Goal: Task Accomplishment & Management: Complete application form

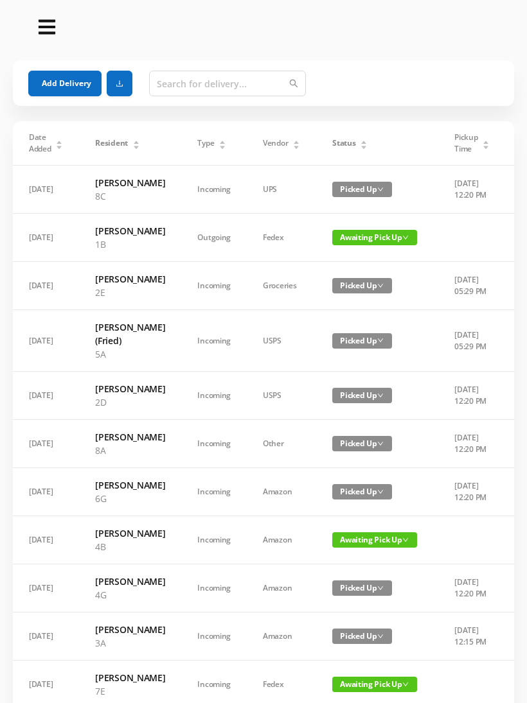
scroll to position [765, 0]
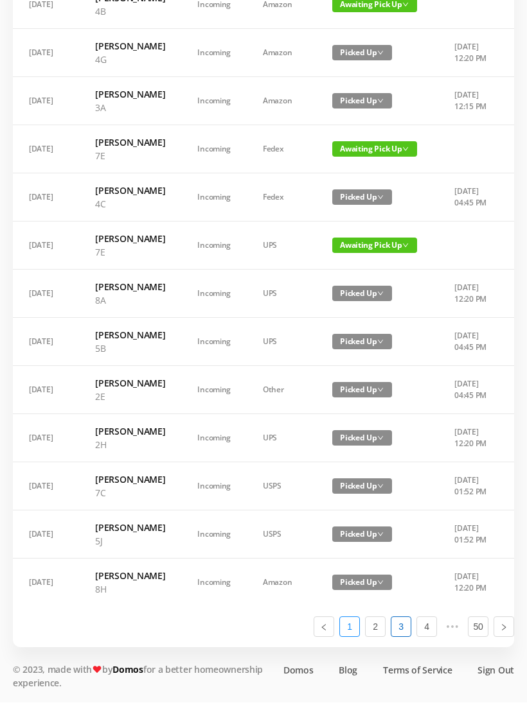
click at [351, 630] on link "1" at bounding box center [349, 627] width 19 height 19
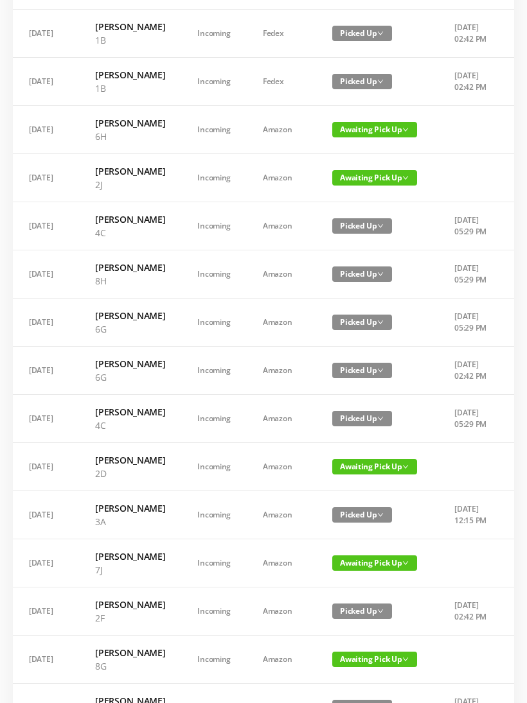
scroll to position [0, 0]
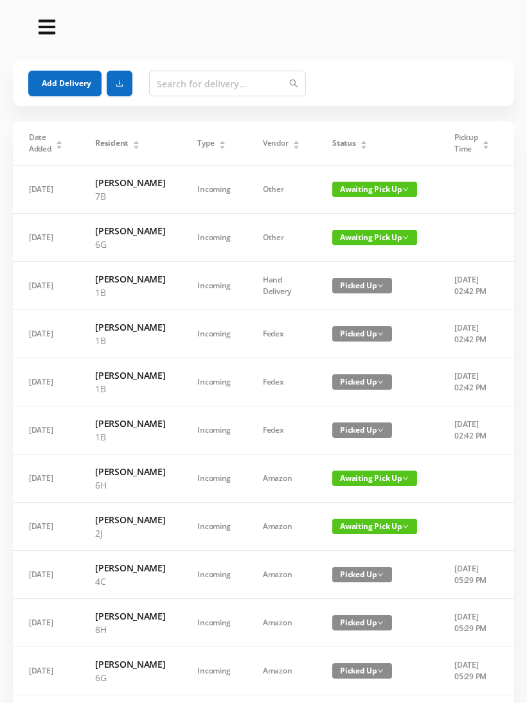
click at [347, 188] on span "Awaiting Pick Up" at bounding box center [374, 189] width 85 height 15
click at [337, 237] on link "Picked Up" at bounding box center [357, 241] width 84 height 21
click at [69, 78] on button "Add Delivery" at bounding box center [64, 84] width 73 height 26
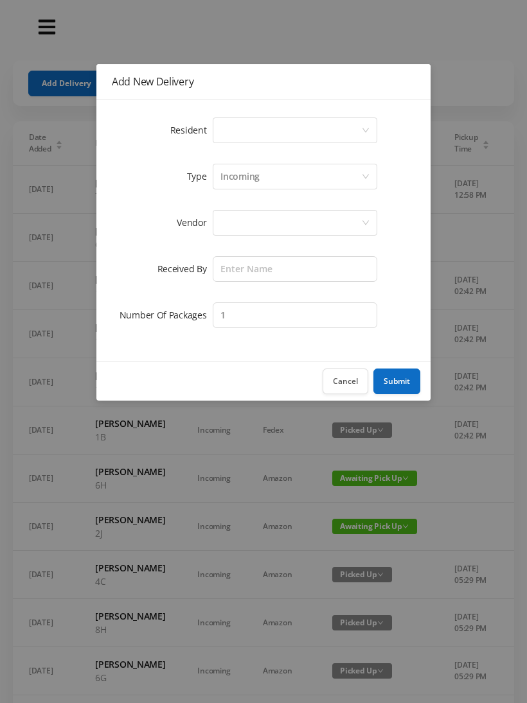
click at [261, 131] on div "Select a person" at bounding box center [290, 130] width 141 height 24
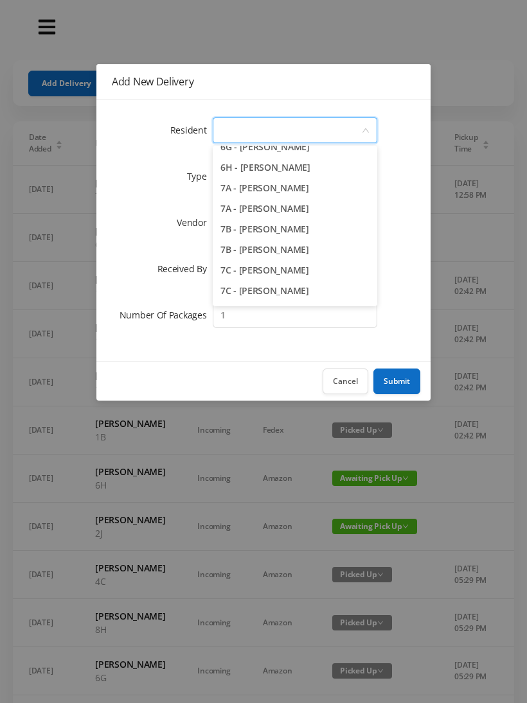
scroll to position [1548, 0]
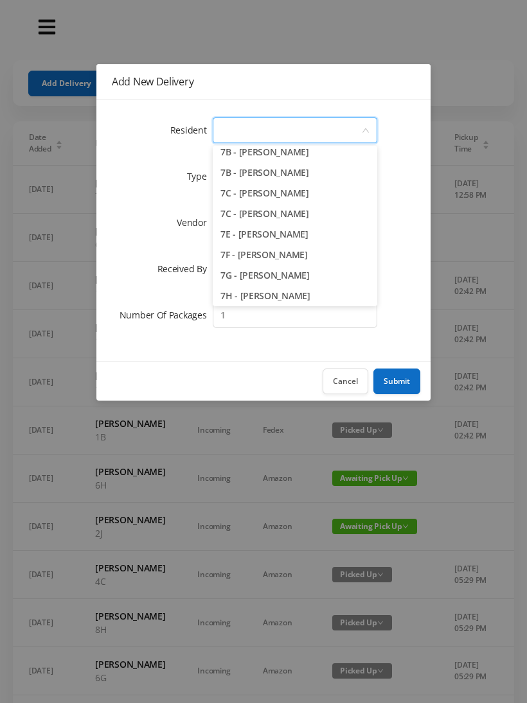
click at [340, 193] on li "7C - [PERSON_NAME]" at bounding box center [295, 193] width 164 height 21
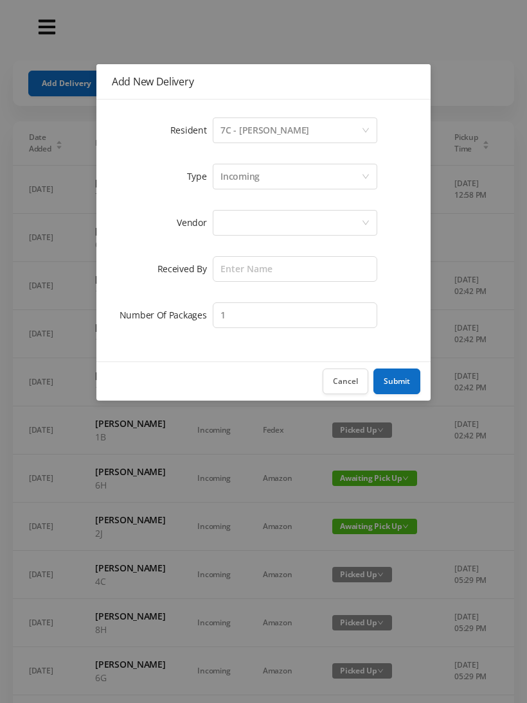
click at [249, 175] on div "Incoming" at bounding box center [239, 176] width 39 height 24
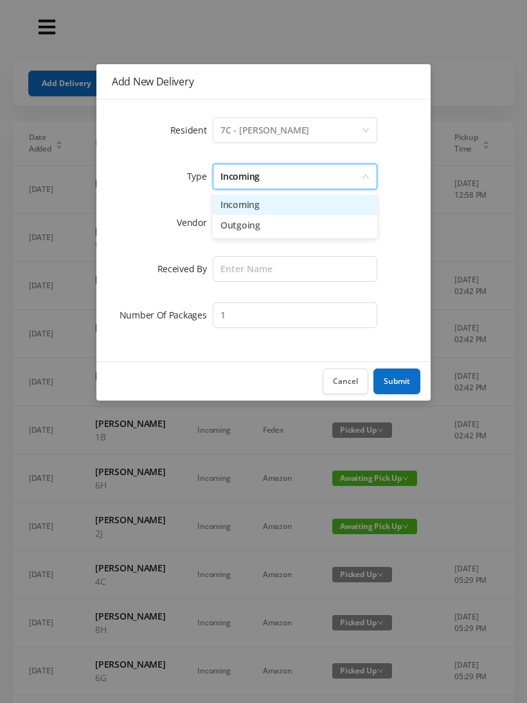
click at [241, 205] on li "Incoming" at bounding box center [295, 205] width 164 height 21
click at [238, 225] on div at bounding box center [290, 223] width 141 height 24
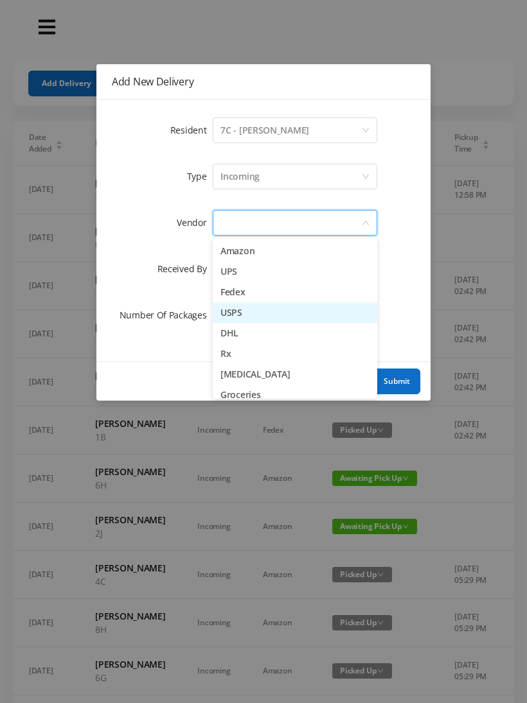
click at [267, 312] on li "USPS" at bounding box center [295, 313] width 164 height 21
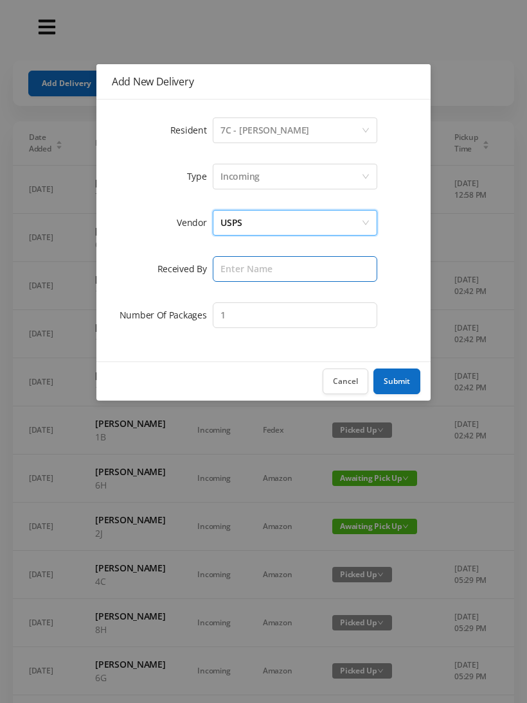
click at [242, 274] on input "text" at bounding box center [295, 269] width 164 height 26
type input "Melece"
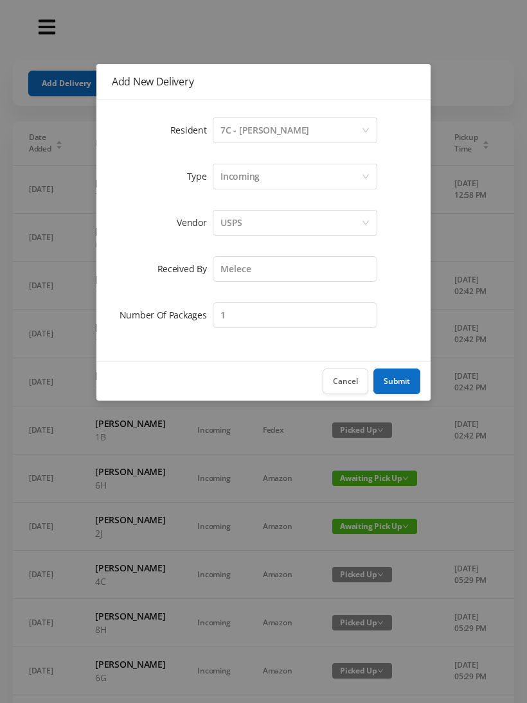
click at [400, 385] on button "Submit" at bounding box center [396, 382] width 47 height 26
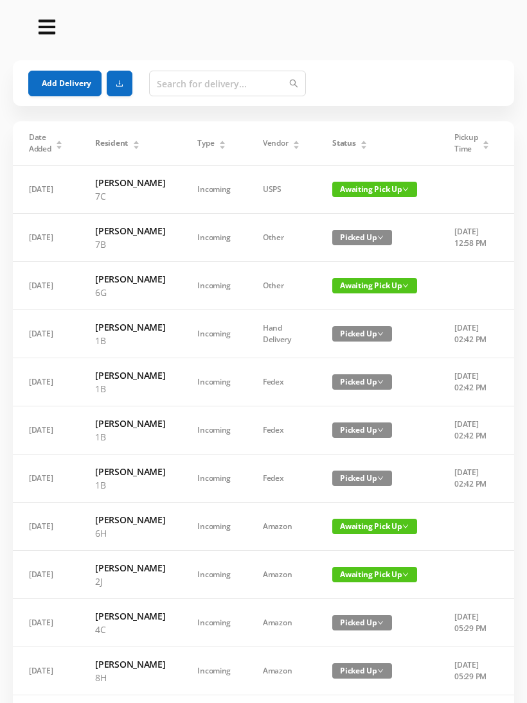
click at [66, 86] on button "Add Delivery" at bounding box center [64, 84] width 73 height 26
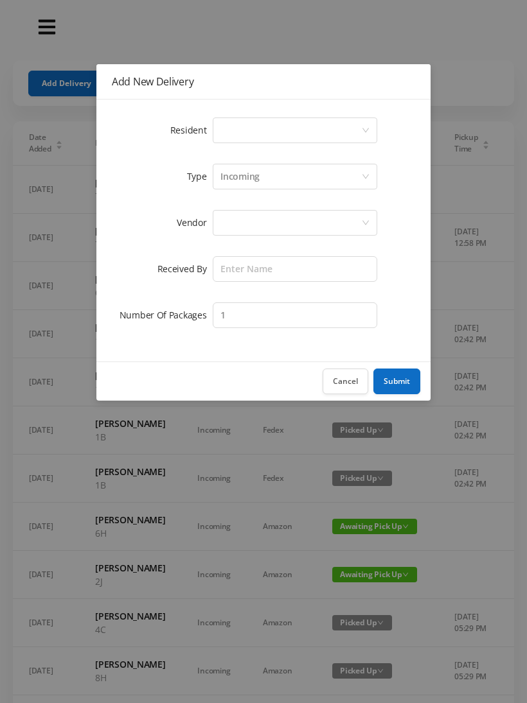
click at [252, 128] on div "Select a person" at bounding box center [290, 130] width 141 height 24
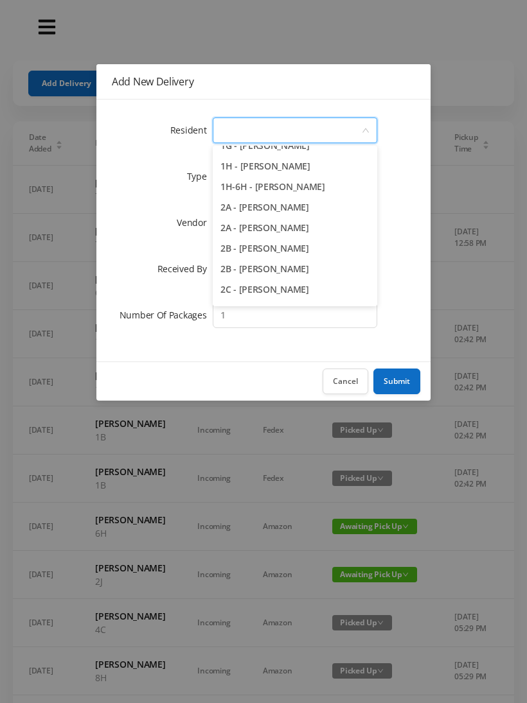
scroll to position [212, 0]
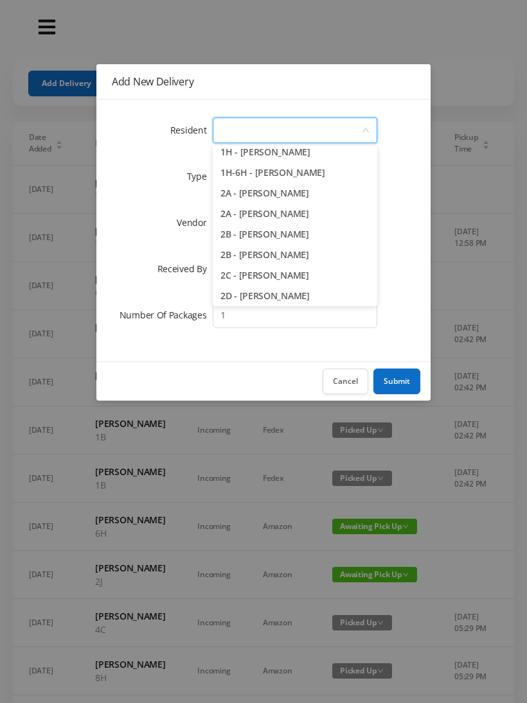
click at [306, 221] on li "2A - [PERSON_NAME]" at bounding box center [295, 214] width 164 height 21
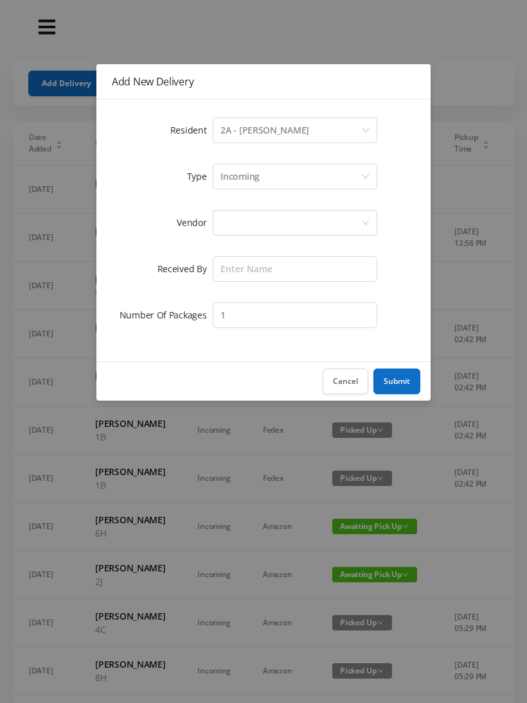
click at [251, 184] on div "Incoming" at bounding box center [239, 176] width 39 height 24
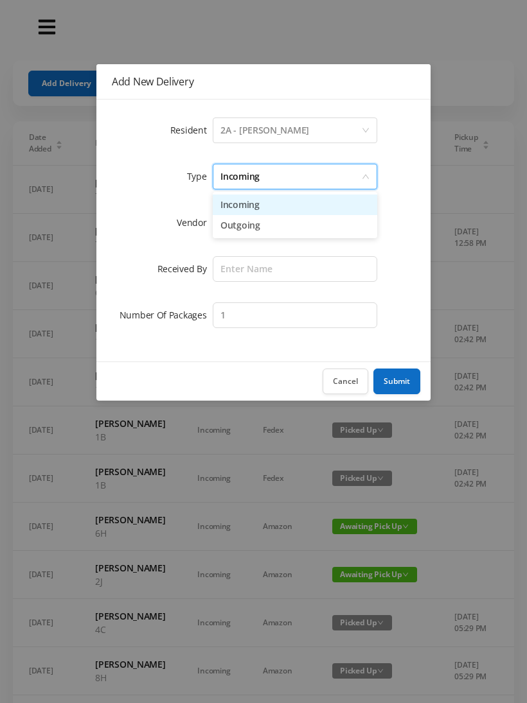
click at [252, 210] on li "Incoming" at bounding box center [295, 205] width 164 height 21
click at [240, 227] on div at bounding box center [290, 223] width 141 height 24
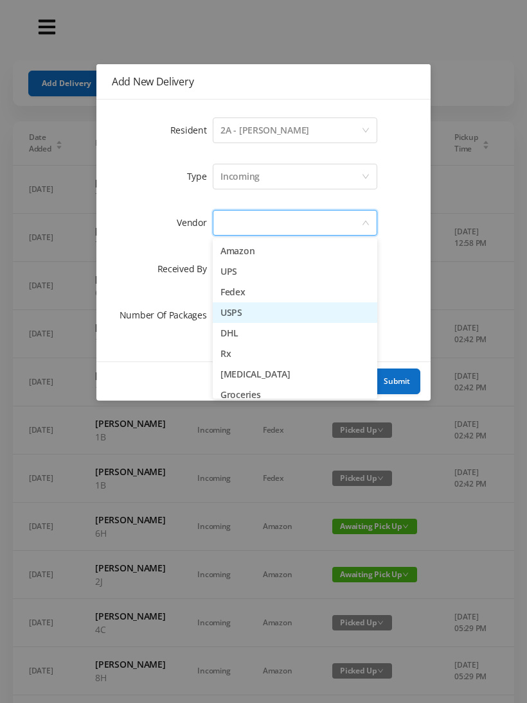
click at [267, 311] on li "USPS" at bounding box center [295, 313] width 164 height 21
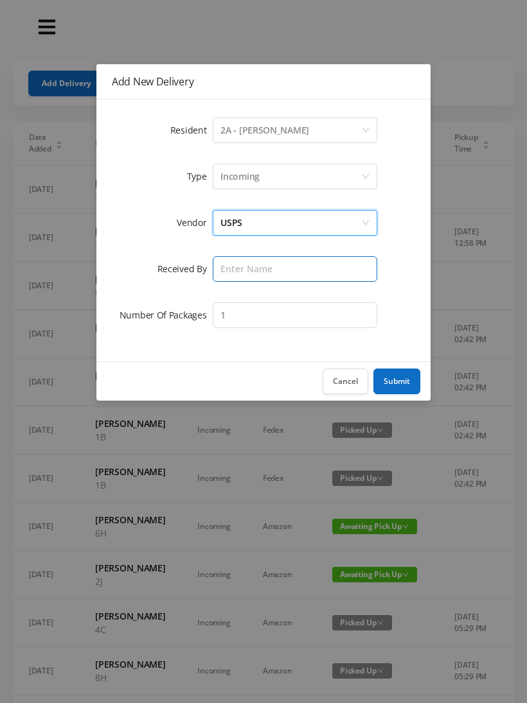
click at [241, 270] on input "text" at bounding box center [295, 269] width 164 height 26
type input "Melece"
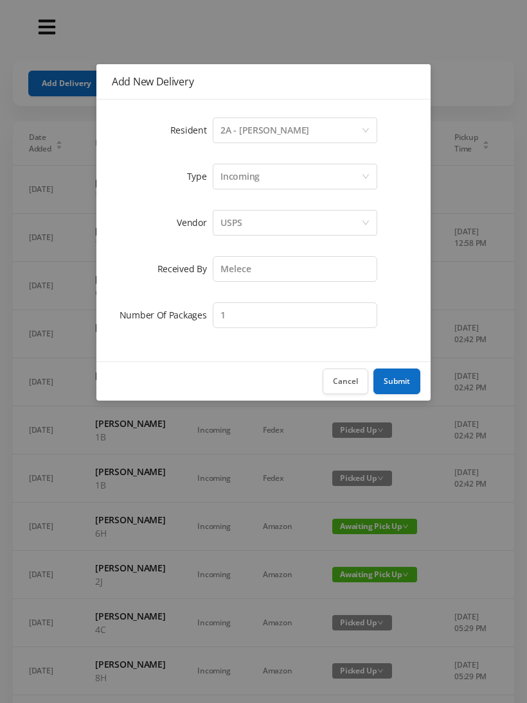
click at [394, 380] on button "Submit" at bounding box center [396, 382] width 47 height 26
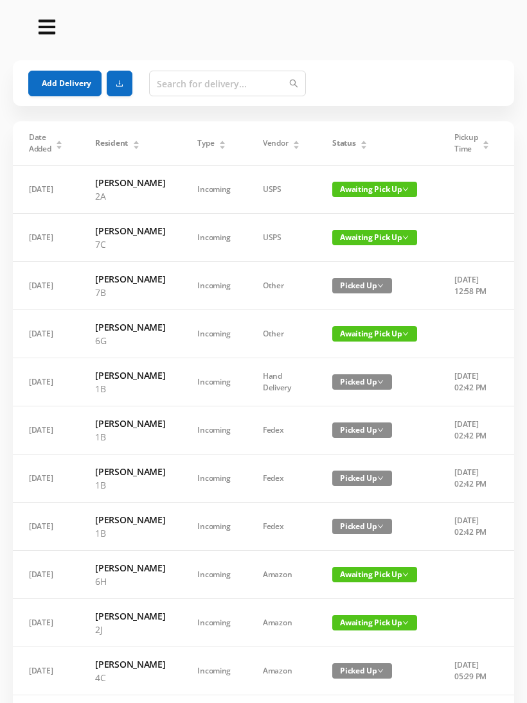
click at [64, 83] on button "Add Delivery" at bounding box center [64, 84] width 73 height 26
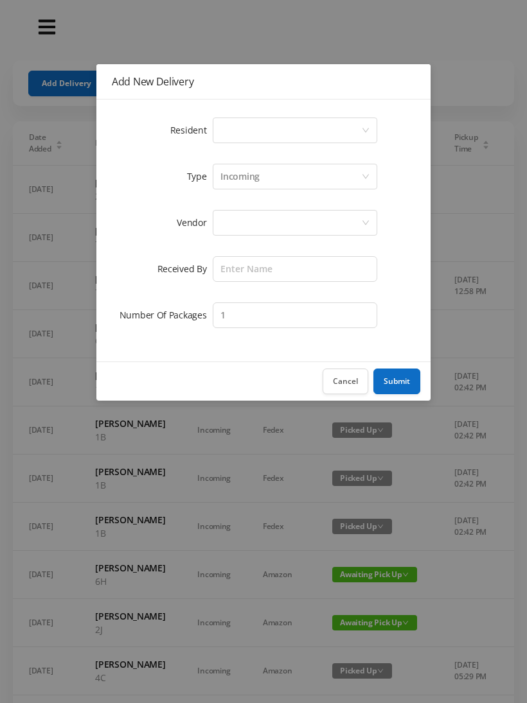
click at [247, 130] on div "Select a person" at bounding box center [290, 130] width 141 height 24
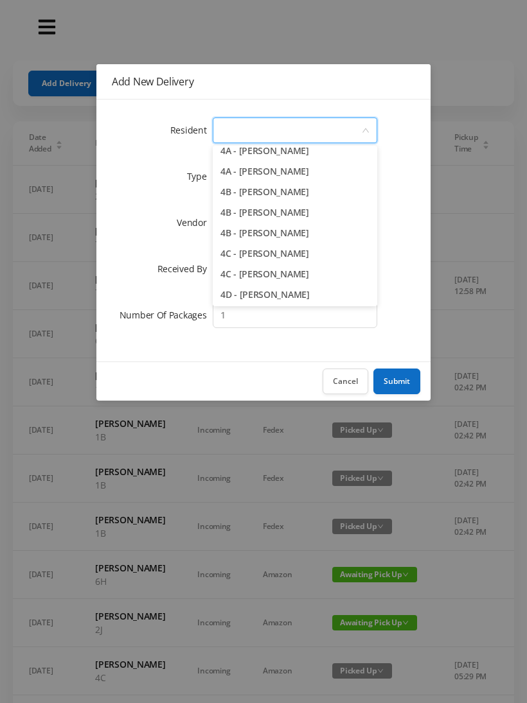
scroll to position [727, 0]
click at [295, 282] on li "4C - [PERSON_NAME]" at bounding box center [295, 274] width 164 height 21
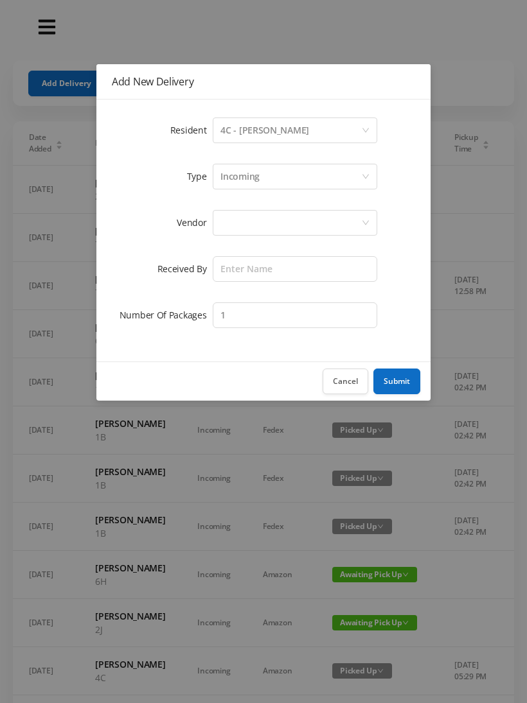
click at [261, 179] on div "Incoming" at bounding box center [290, 176] width 141 height 24
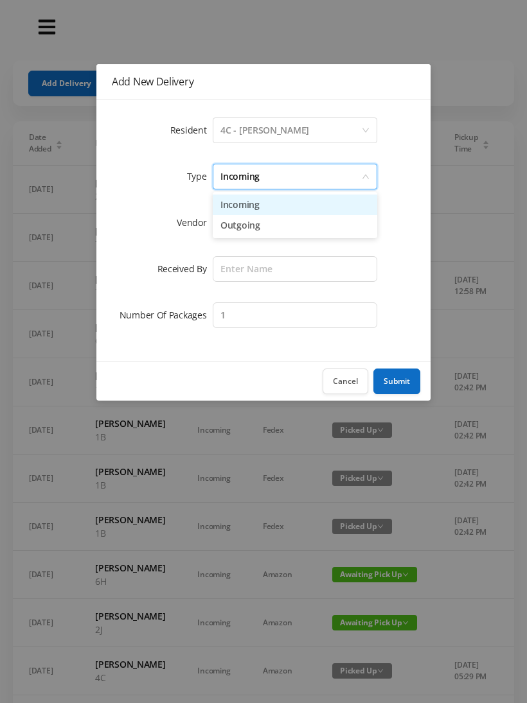
click at [247, 204] on li "Incoming" at bounding box center [295, 205] width 164 height 21
click at [243, 224] on div at bounding box center [290, 223] width 141 height 24
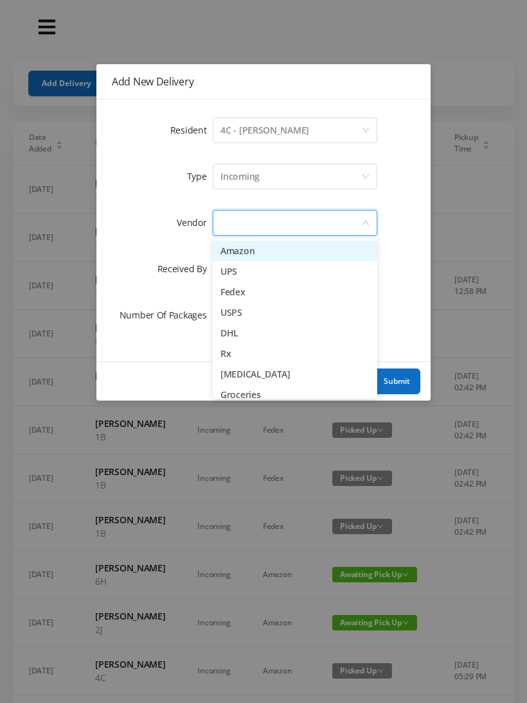
click at [265, 308] on li "USPS" at bounding box center [295, 313] width 164 height 21
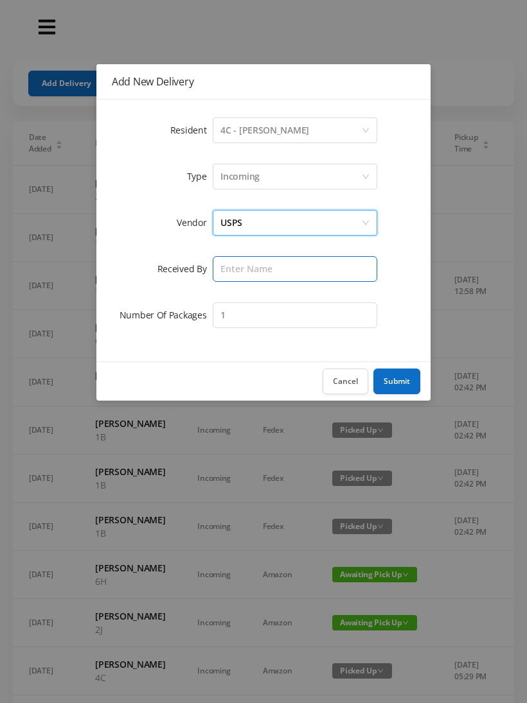
click at [240, 263] on input "text" at bounding box center [295, 269] width 164 height 26
type input "Melece"
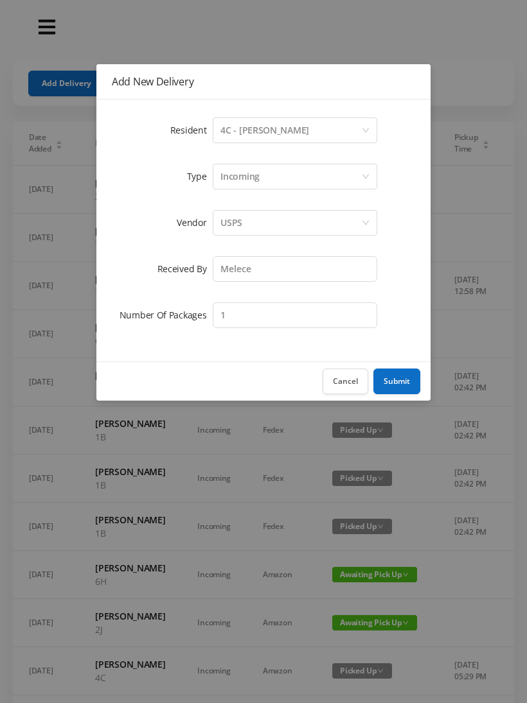
click at [398, 381] on button "Submit" at bounding box center [396, 382] width 47 height 26
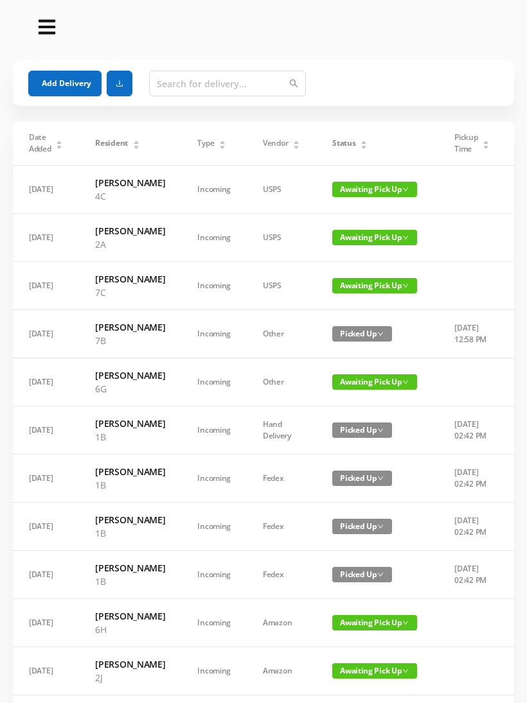
click at [66, 86] on button "Add Delivery" at bounding box center [64, 84] width 73 height 26
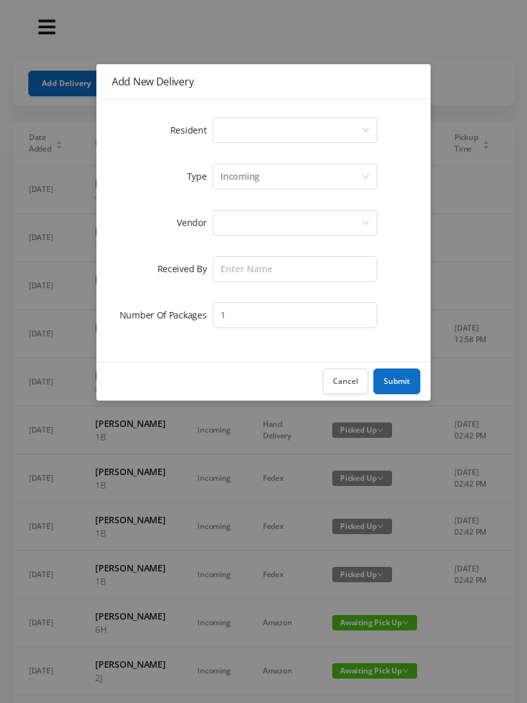
click at [255, 127] on div "Select a person" at bounding box center [290, 130] width 141 height 24
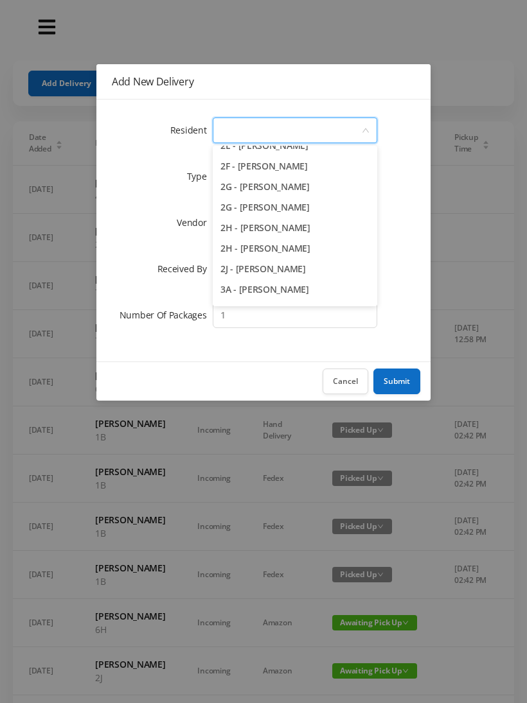
scroll to position [405, 0]
click at [323, 252] on li "2H - [PERSON_NAME]" at bounding box center [295, 247] width 164 height 21
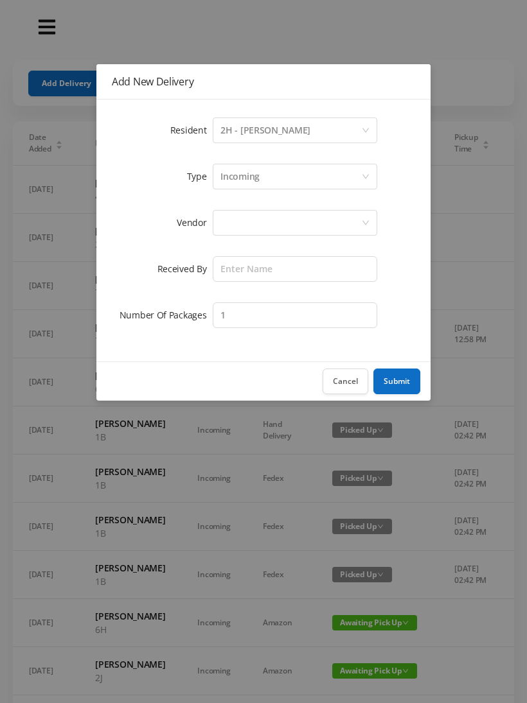
click at [259, 180] on div "Incoming" at bounding box center [239, 176] width 39 height 24
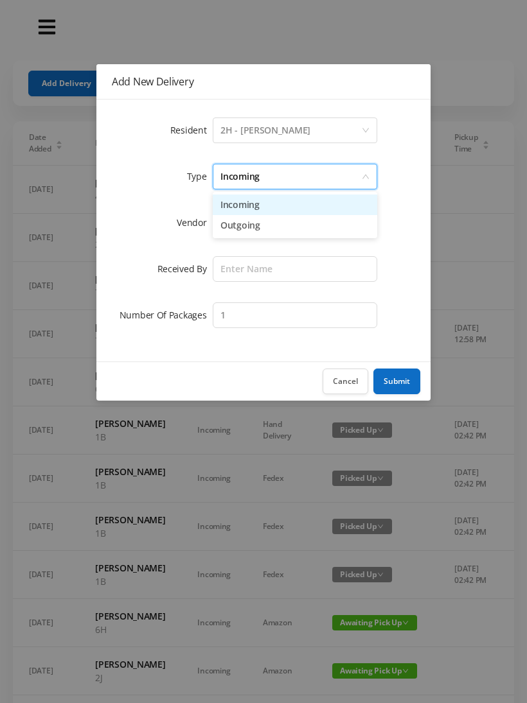
click at [259, 200] on li "Incoming" at bounding box center [295, 205] width 164 height 21
click at [247, 226] on div at bounding box center [290, 223] width 141 height 24
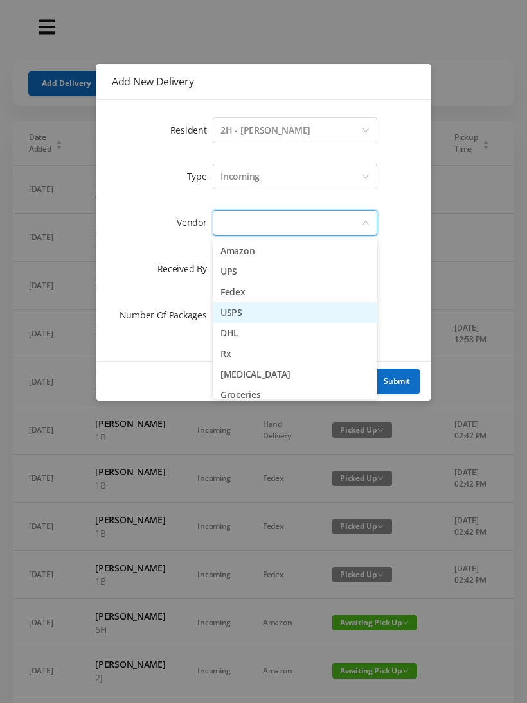
click at [261, 312] on li "USPS" at bounding box center [295, 313] width 164 height 21
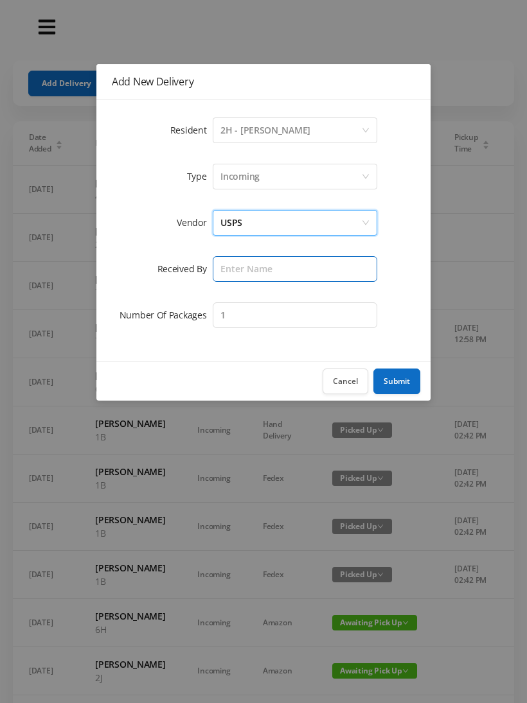
click at [240, 267] on input "text" at bounding box center [295, 269] width 164 height 26
type input "Melece"
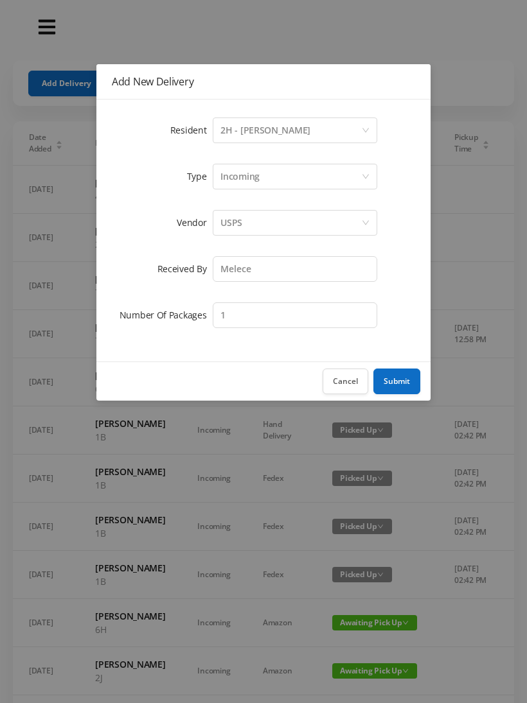
click at [405, 385] on button "Submit" at bounding box center [396, 382] width 47 height 26
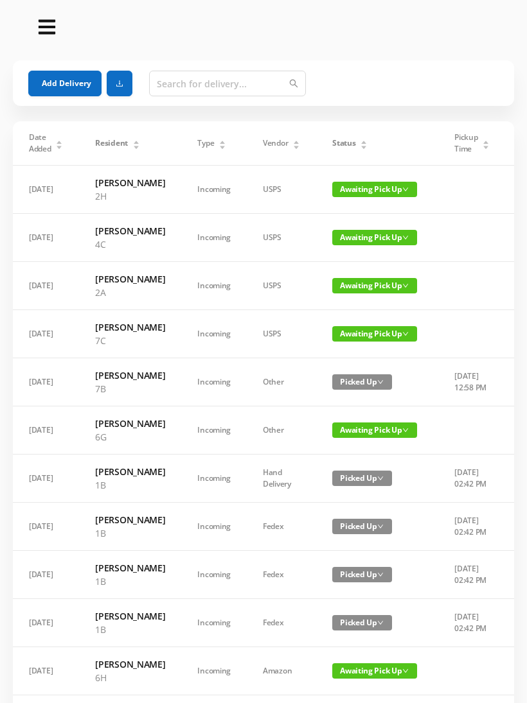
click at [65, 87] on button "Add Delivery" at bounding box center [64, 84] width 73 height 26
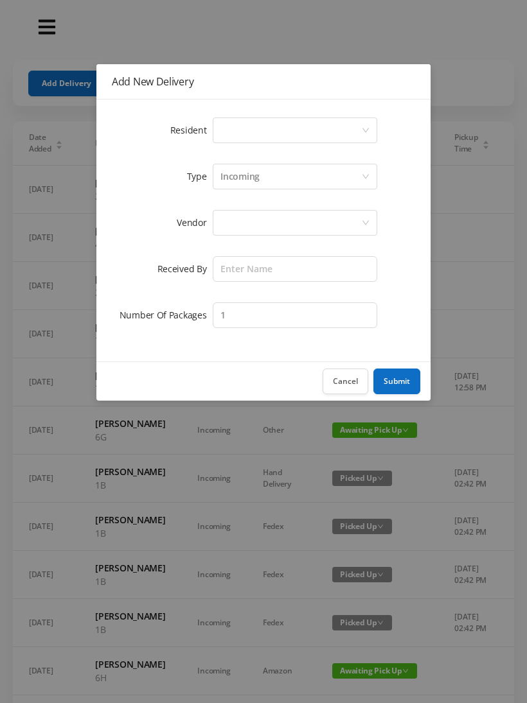
click at [244, 132] on div "Select a person" at bounding box center [290, 130] width 141 height 24
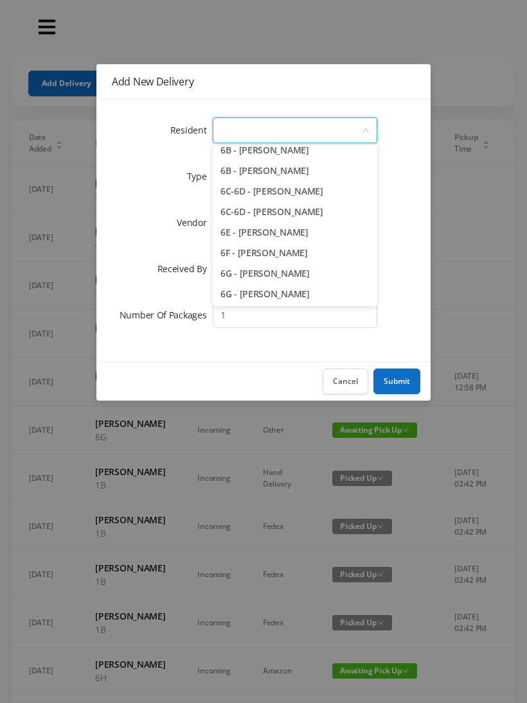
scroll to position [1330, 0]
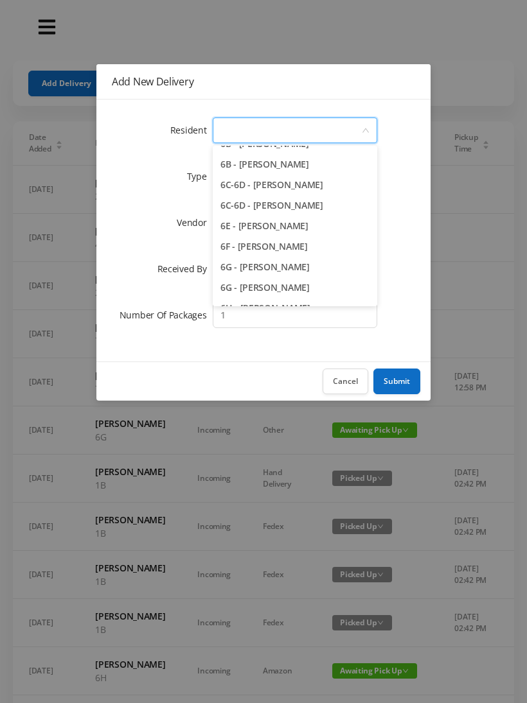
click at [316, 268] on li "6G - [PERSON_NAME]" at bounding box center [295, 267] width 164 height 21
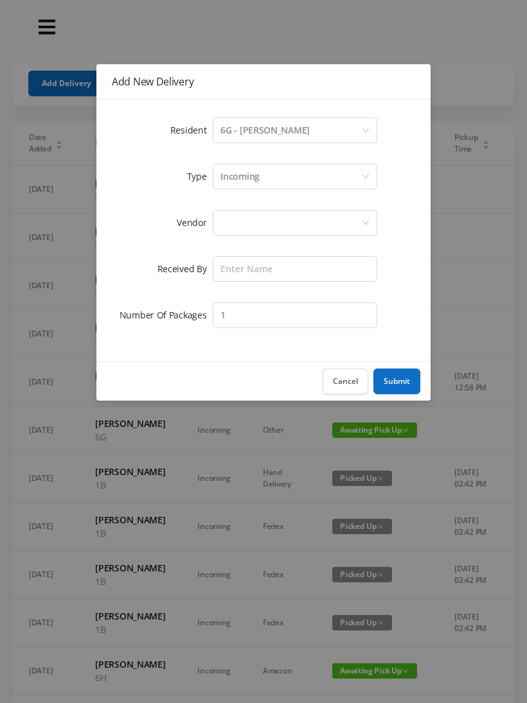
click at [261, 179] on div "Incoming" at bounding box center [290, 176] width 141 height 24
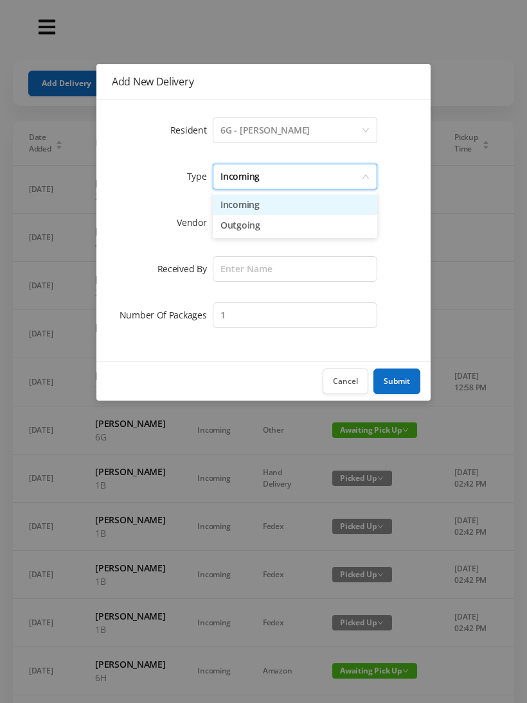
click at [253, 208] on li "Incoming" at bounding box center [295, 205] width 164 height 21
click at [245, 225] on div at bounding box center [290, 223] width 141 height 24
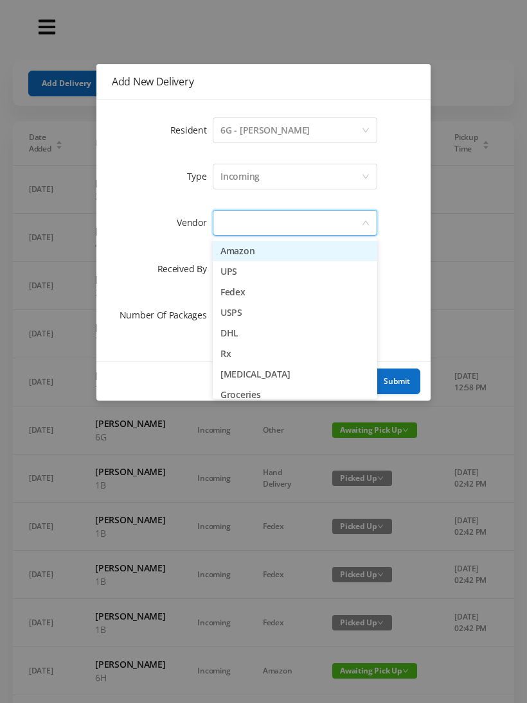
click at [262, 312] on li "USPS" at bounding box center [295, 313] width 164 height 21
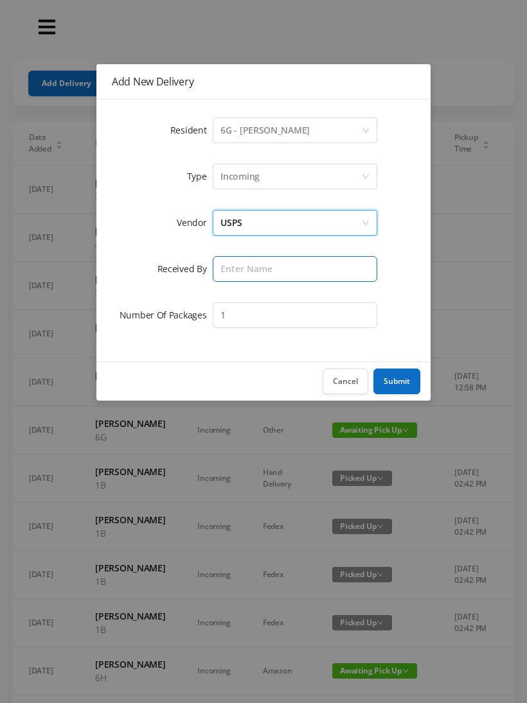
click at [247, 273] on input "text" at bounding box center [295, 269] width 164 height 26
type input "Melece"
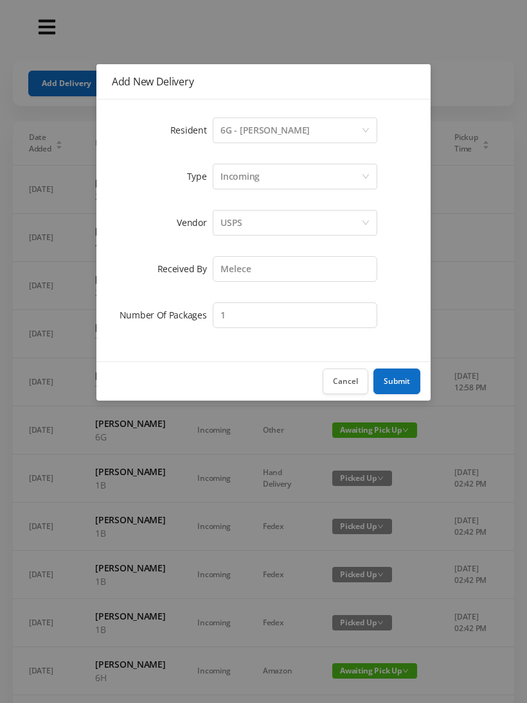
click at [397, 380] on button "Submit" at bounding box center [396, 382] width 47 height 26
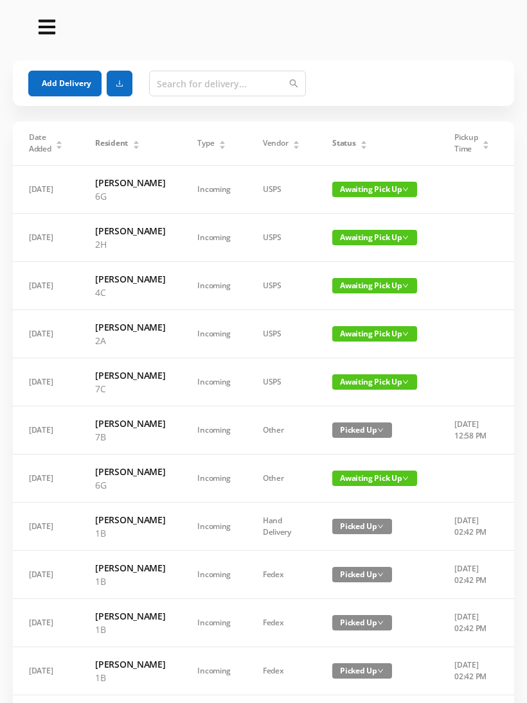
click at [65, 84] on button "Add Delivery" at bounding box center [64, 84] width 73 height 26
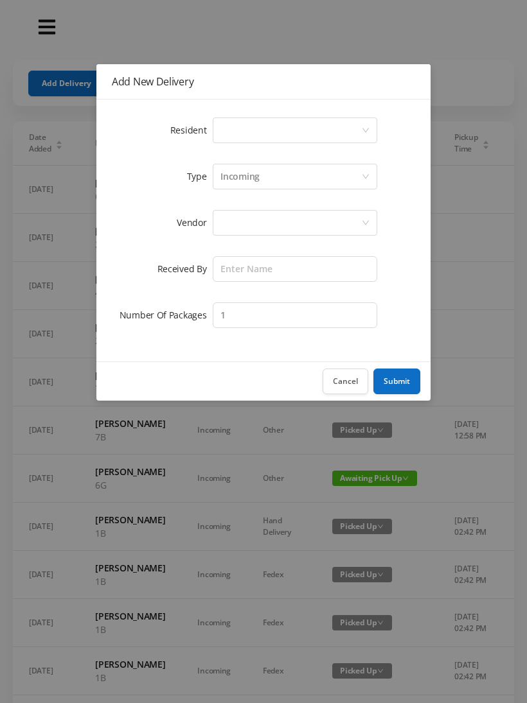
click at [245, 130] on div "Select a person" at bounding box center [290, 130] width 141 height 24
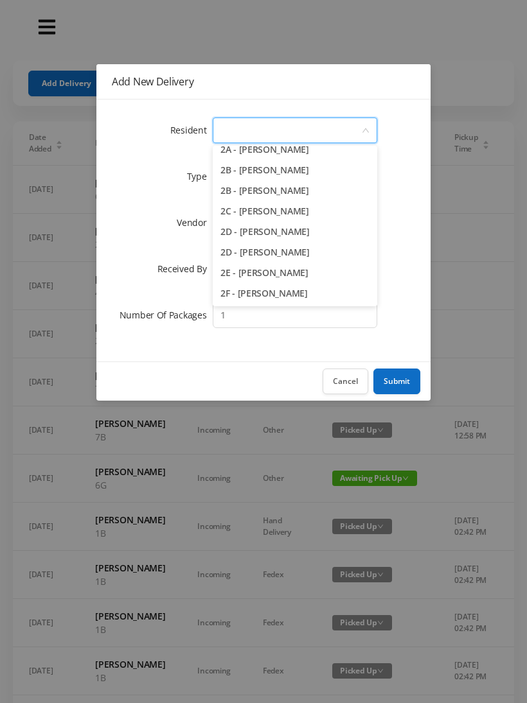
scroll to position [285, 0]
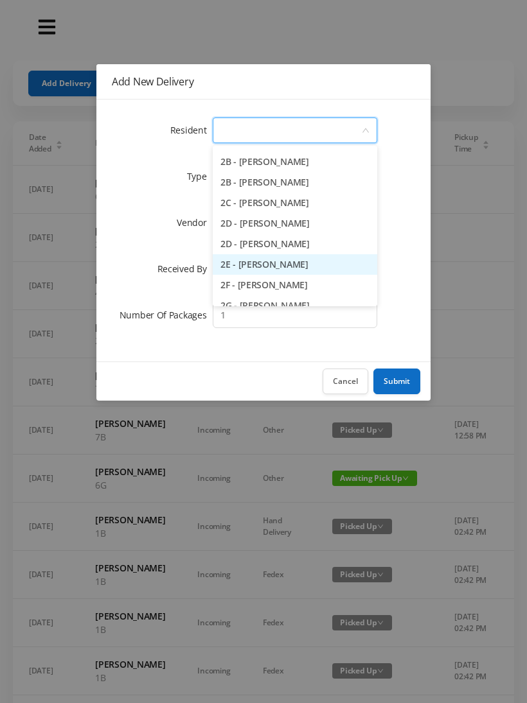
click at [303, 270] on li "2E - [PERSON_NAME]" at bounding box center [295, 264] width 164 height 21
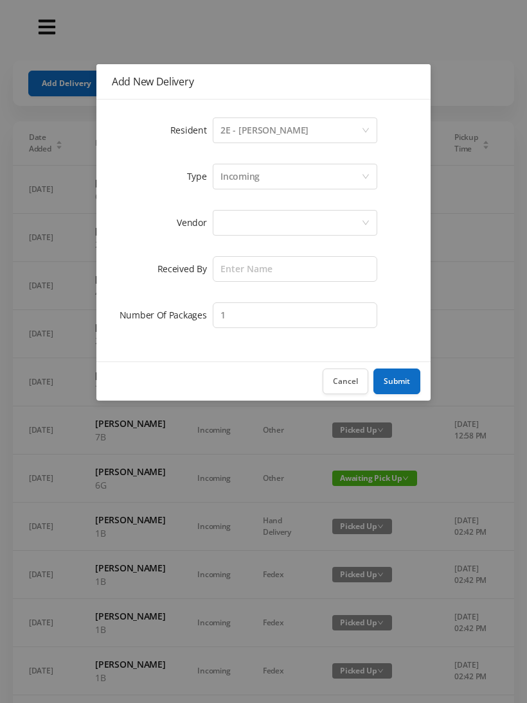
click at [259, 182] on div "Incoming" at bounding box center [290, 176] width 141 height 24
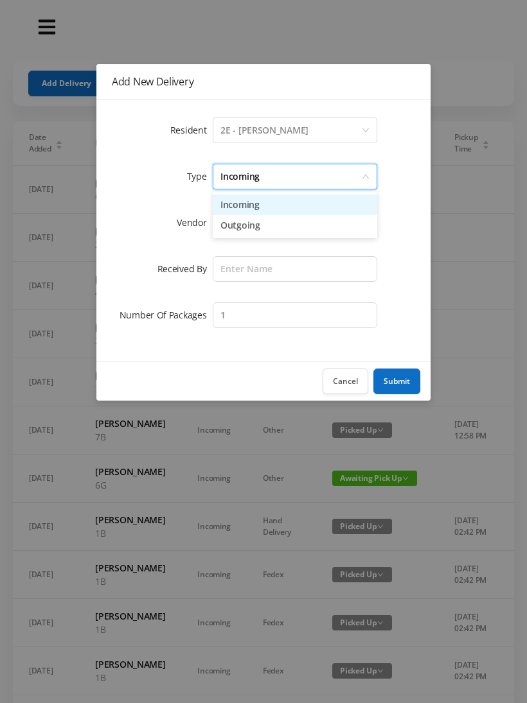
click at [249, 209] on li "Incoming" at bounding box center [295, 205] width 164 height 21
click at [247, 231] on div at bounding box center [290, 223] width 141 height 24
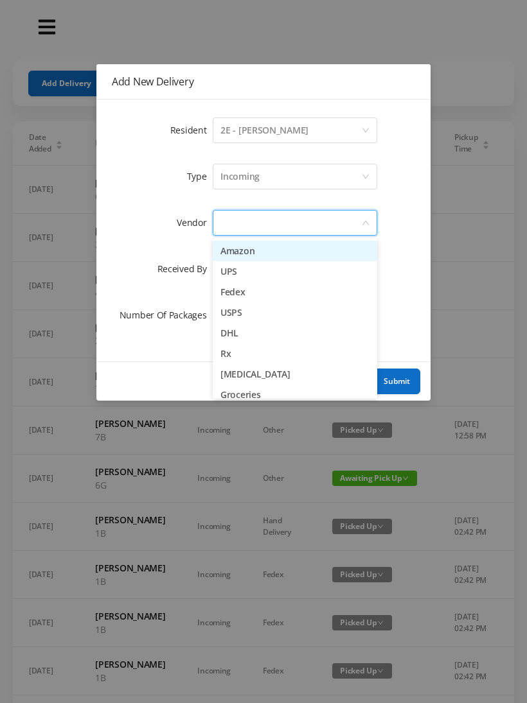
click at [258, 315] on li "USPS" at bounding box center [295, 313] width 164 height 21
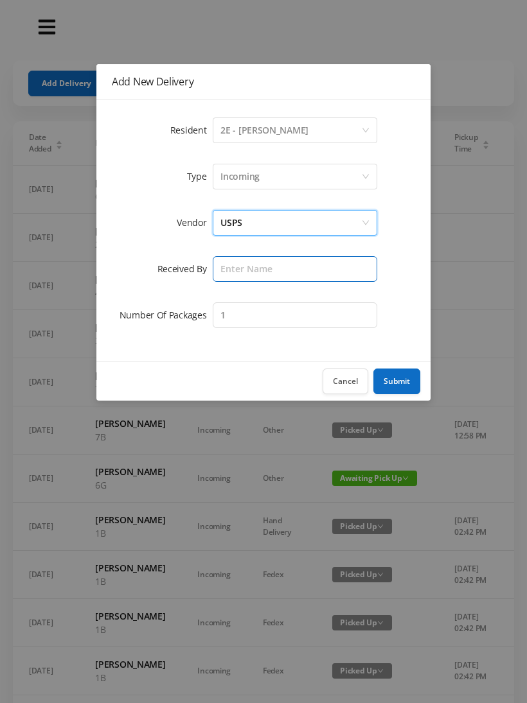
click at [242, 270] on input "text" at bounding box center [295, 269] width 164 height 26
type input "Melece"
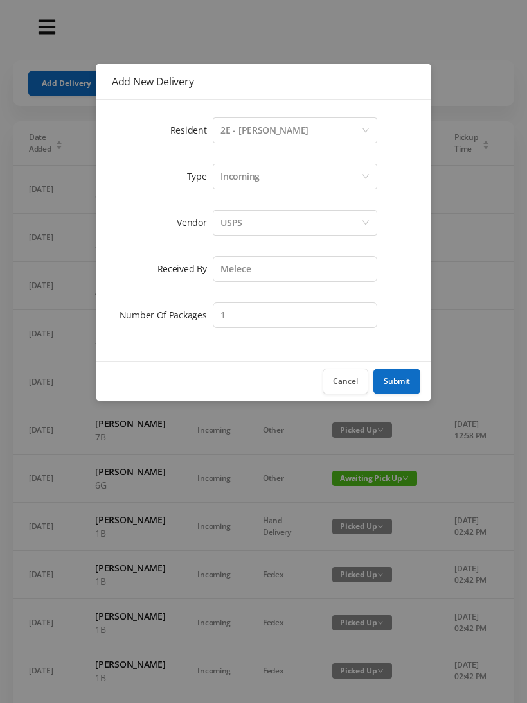
click at [396, 381] on button "Submit" at bounding box center [396, 382] width 47 height 26
